Goal: Task Accomplishment & Management: Use online tool/utility

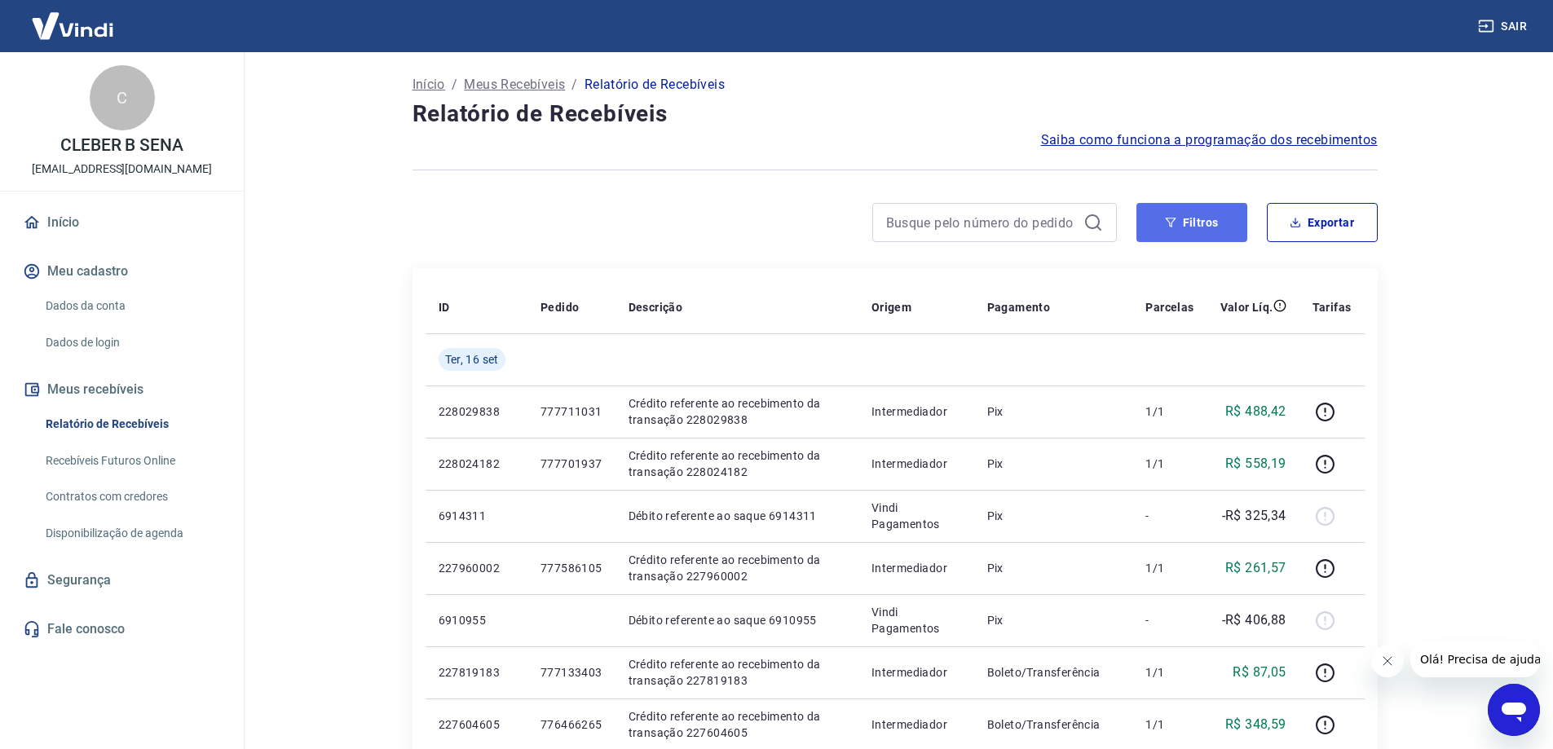
click at [1168, 221] on icon "button" at bounding box center [1170, 223] width 11 height 10
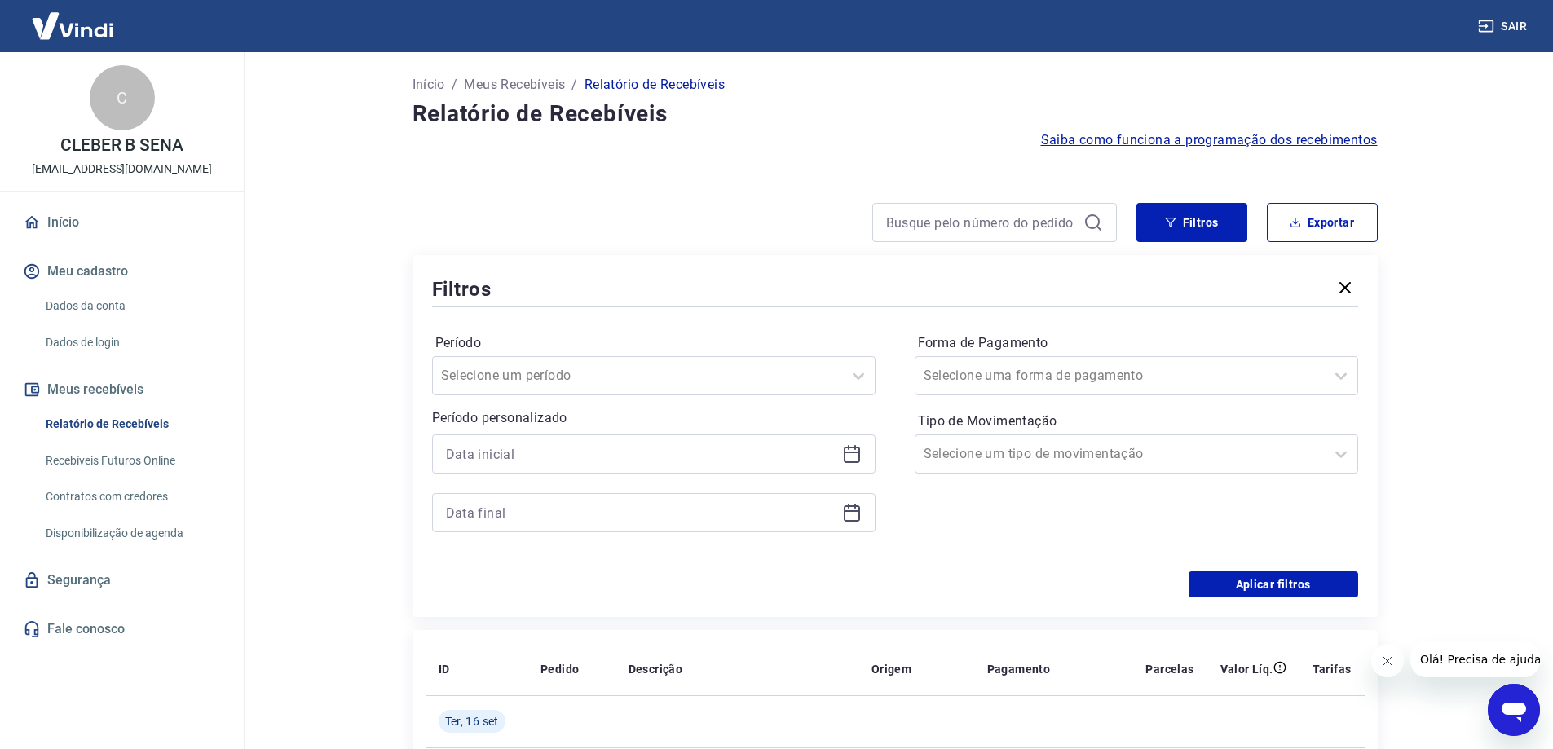
click at [535, 437] on div at bounding box center [653, 453] width 443 height 39
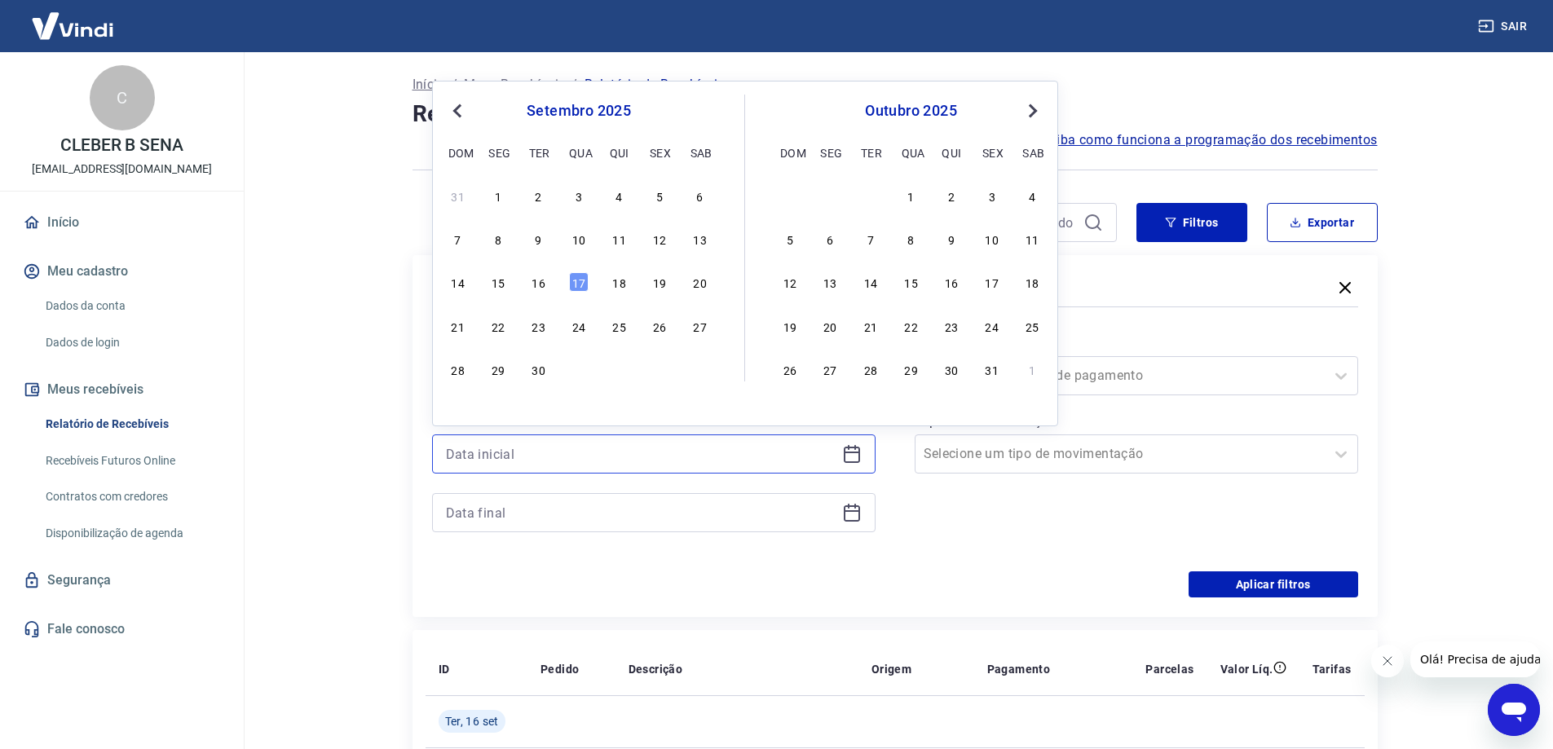
click at [534, 464] on input at bounding box center [641, 454] width 390 height 24
click at [501, 284] on div "15" at bounding box center [498, 282] width 20 height 20
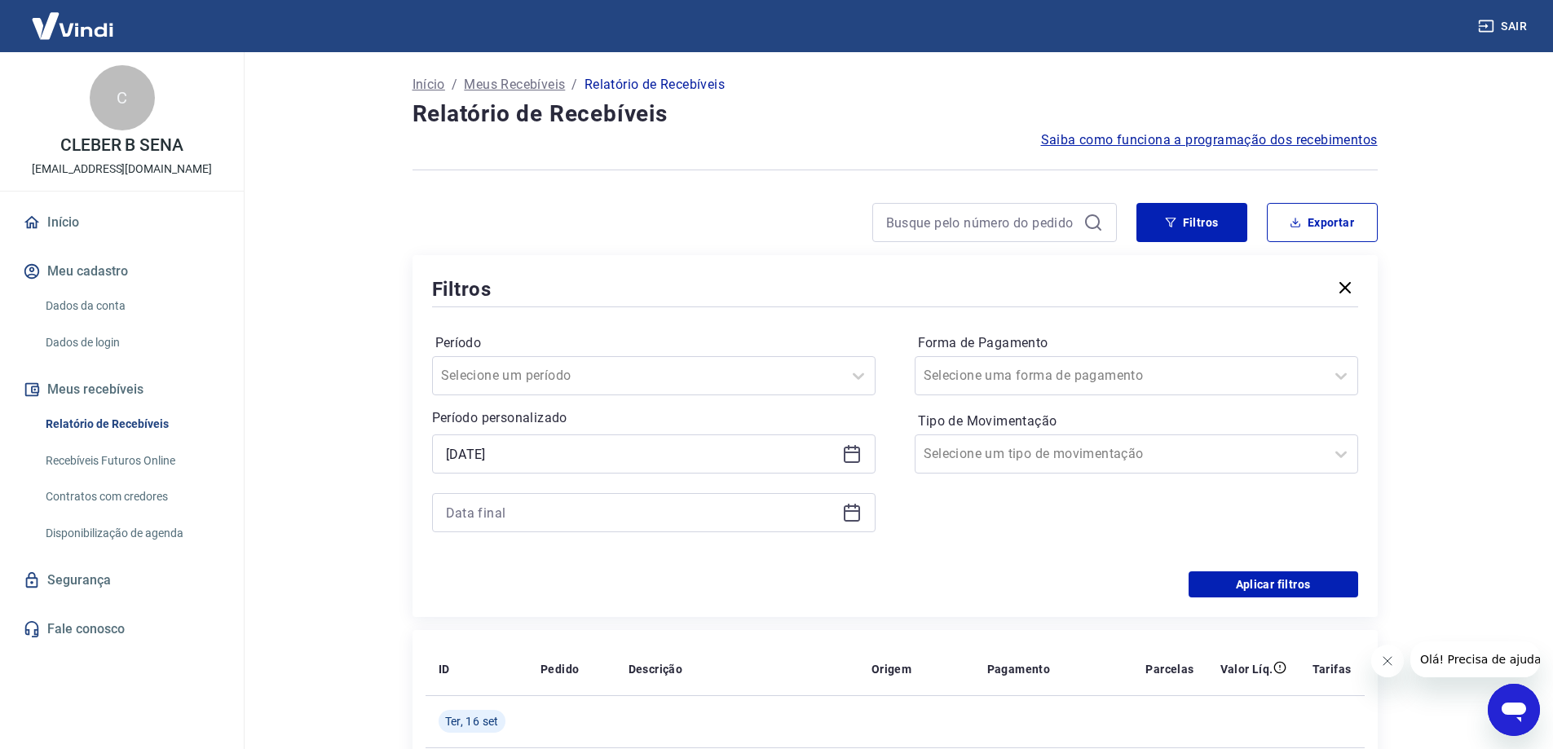
type input "[DATE]"
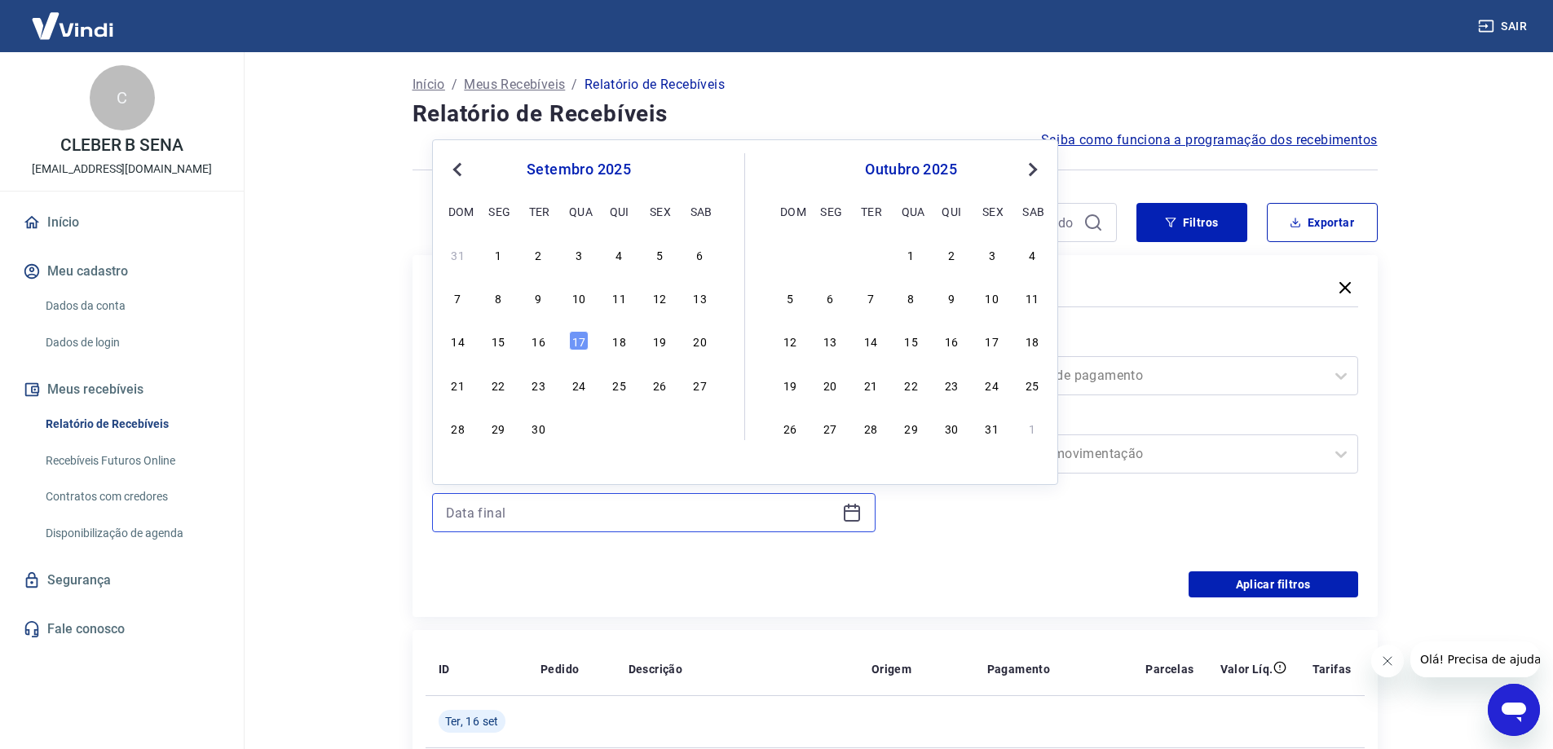
click at [474, 518] on input at bounding box center [641, 512] width 390 height 24
drag, startPoint x: 532, startPoint y: 347, endPoint x: 1300, endPoint y: 583, distance: 803.2
click at [533, 346] on div "16" at bounding box center [539, 341] width 20 height 20
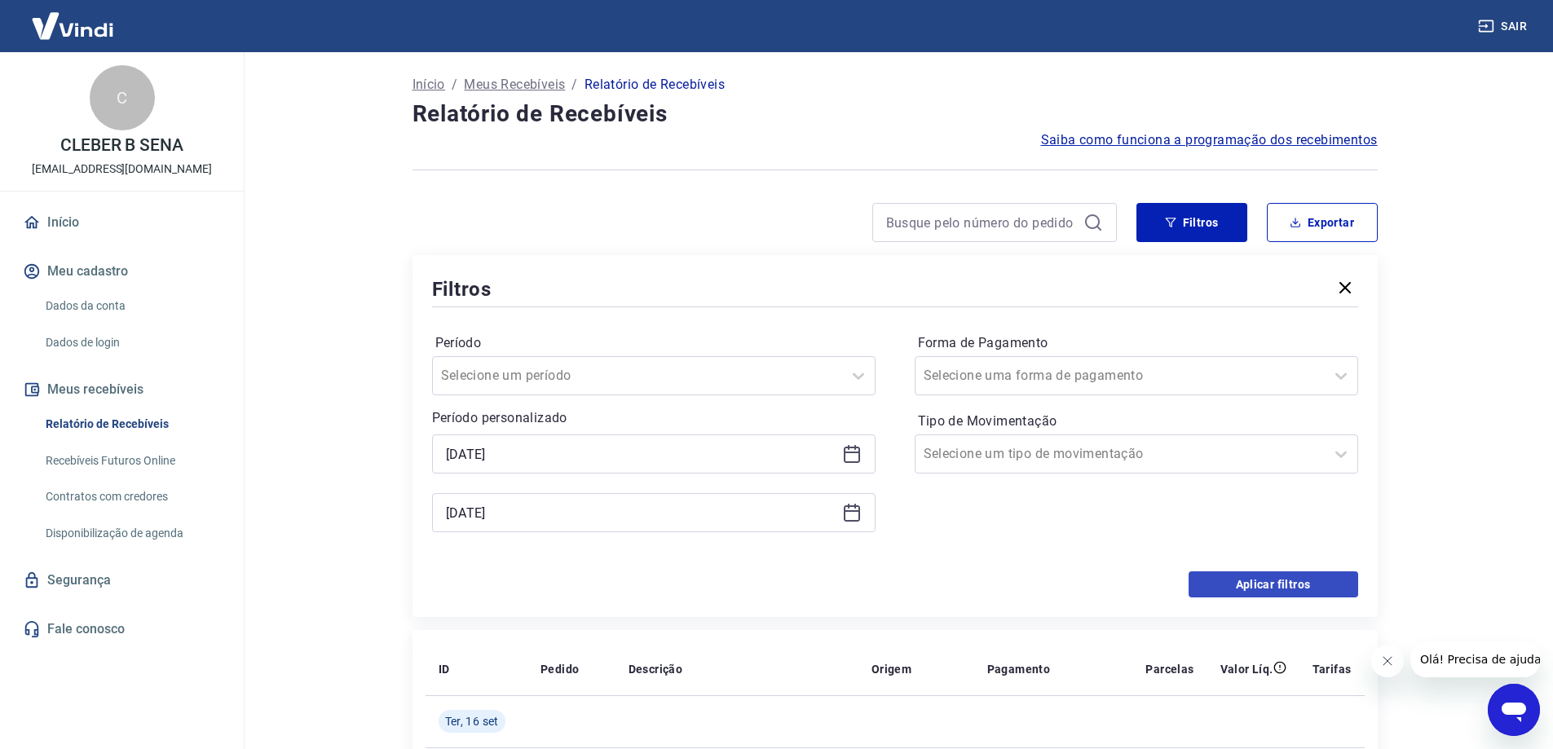
type input "[DATE]"
click at [1300, 583] on button "Aplicar filtros" at bounding box center [1273, 584] width 170 height 26
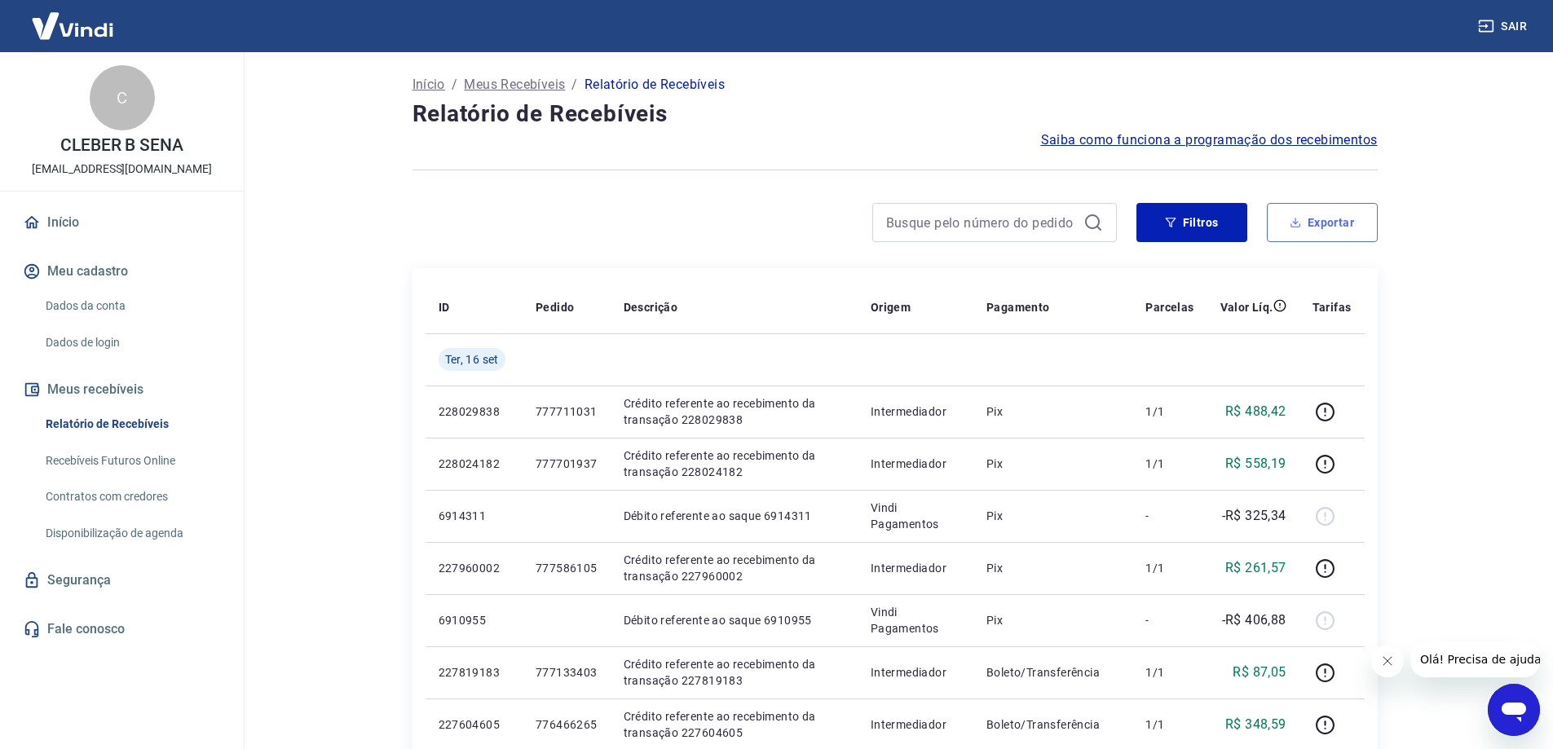
click at [1290, 227] on icon "button" at bounding box center [1295, 222] width 11 height 11
type input "[DATE]"
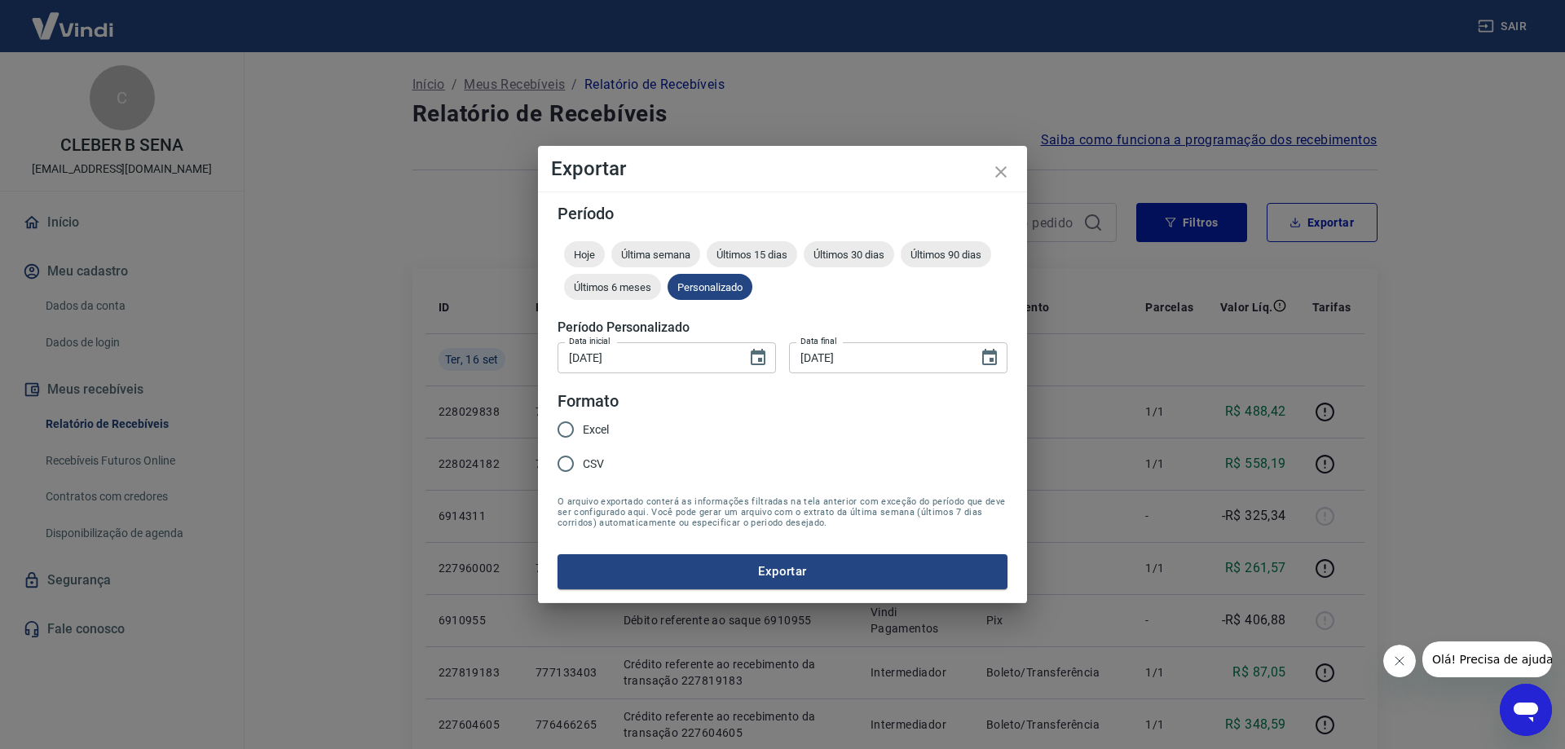
click at [586, 457] on span "CSV" at bounding box center [593, 464] width 21 height 17
click at [583, 457] on input "CSV" at bounding box center [566, 464] width 34 height 34
radio input "true"
click at [735, 571] on button "Exportar" at bounding box center [783, 571] width 450 height 34
